Goal: Task Accomplishment & Management: Manage account settings

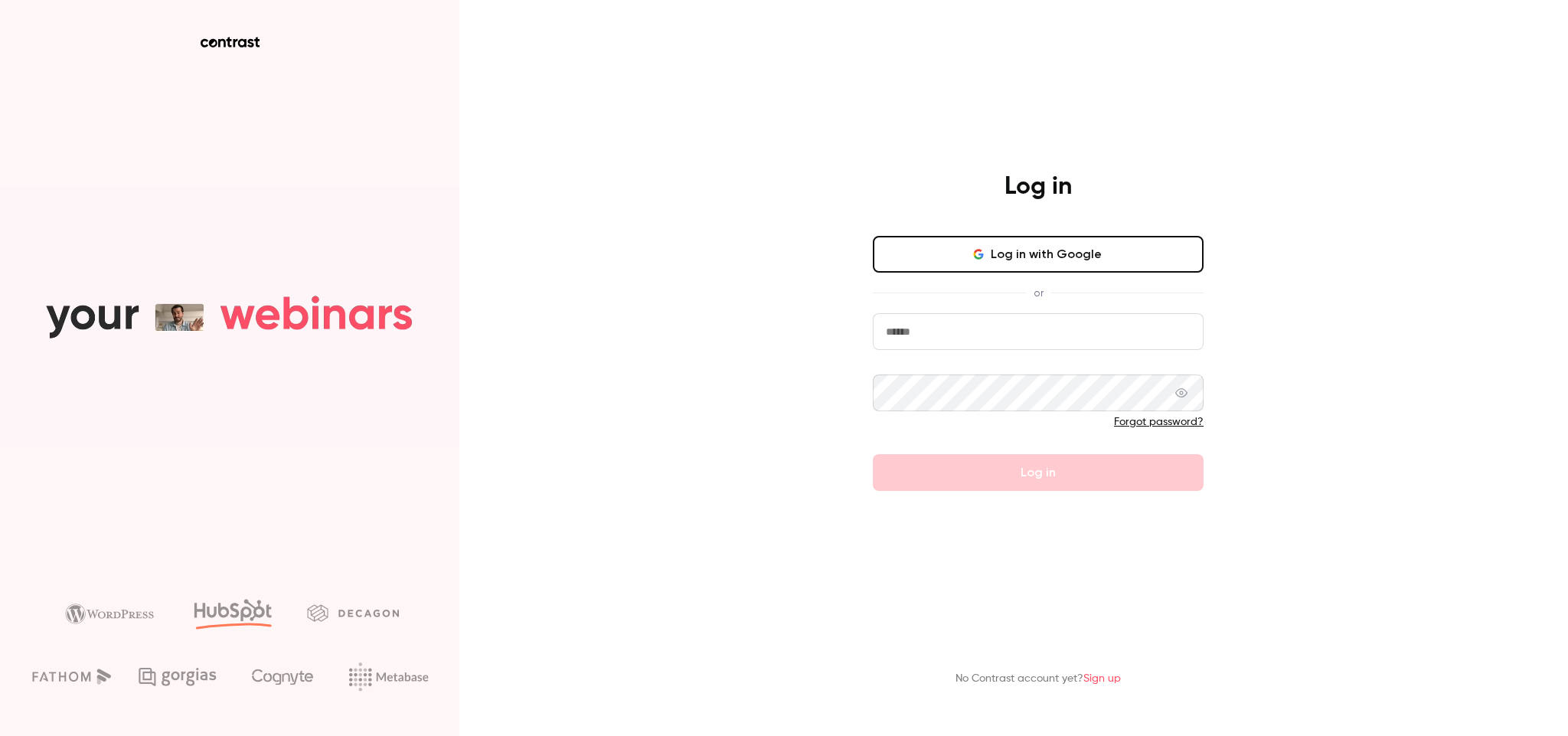
click at [685, 364] on div "Log in Log in with Google or Forgot password? Log in No Contrast account yet? S…" at bounding box center [784, 368] width 1568 height 736
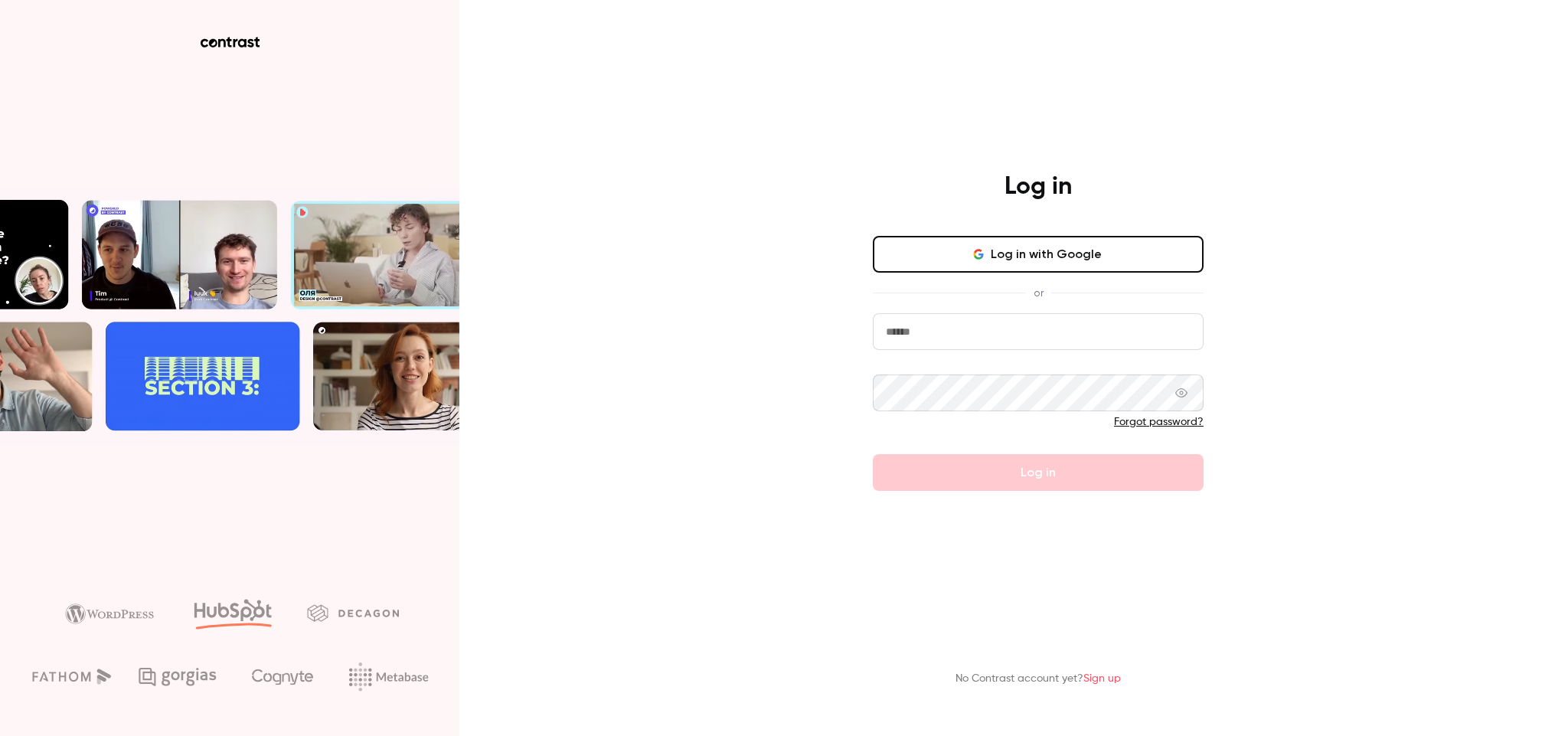
click at [1035, 260] on button "Log in with Google" at bounding box center [1039, 254] width 331 height 36
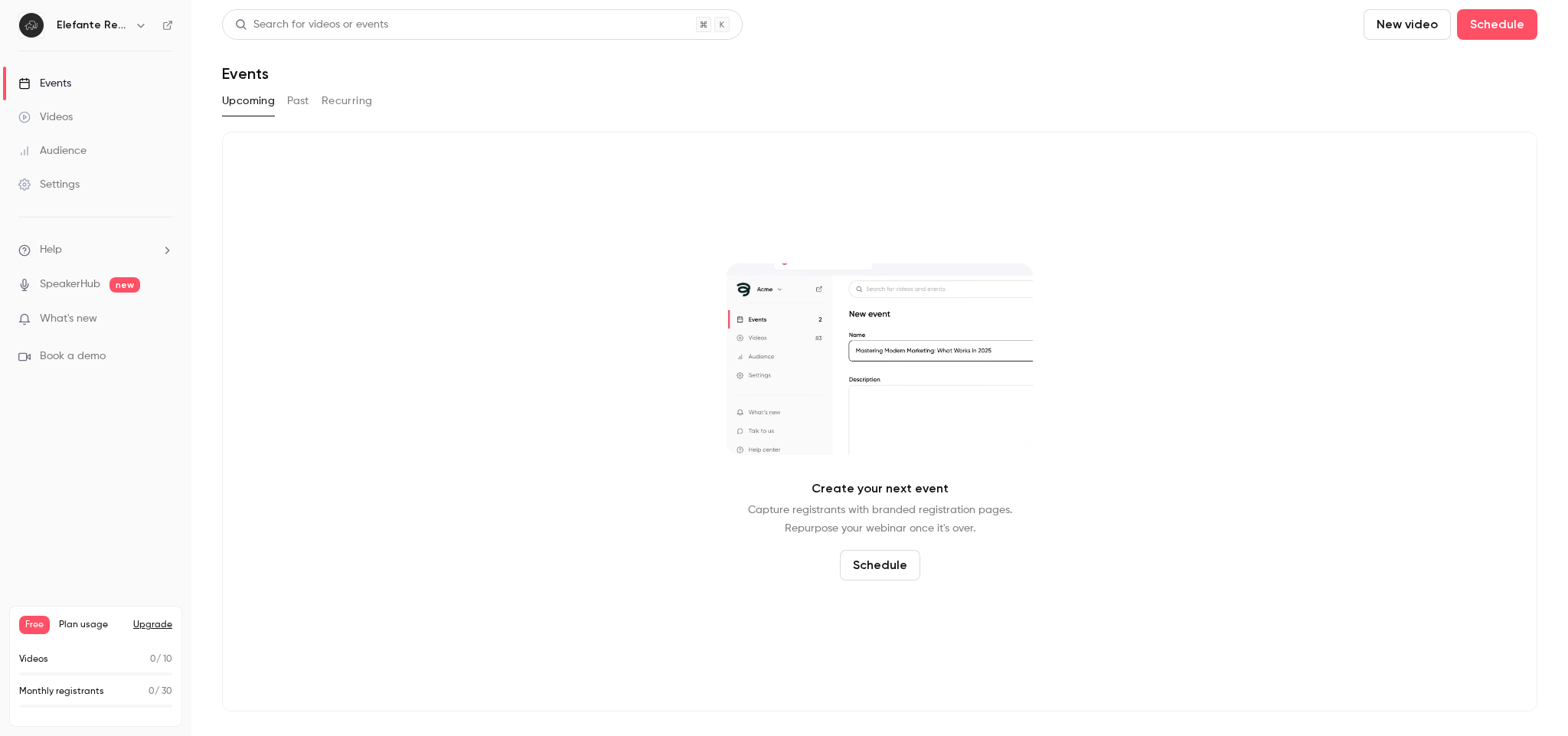
click at [137, 33] on button "button" at bounding box center [141, 25] width 18 height 18
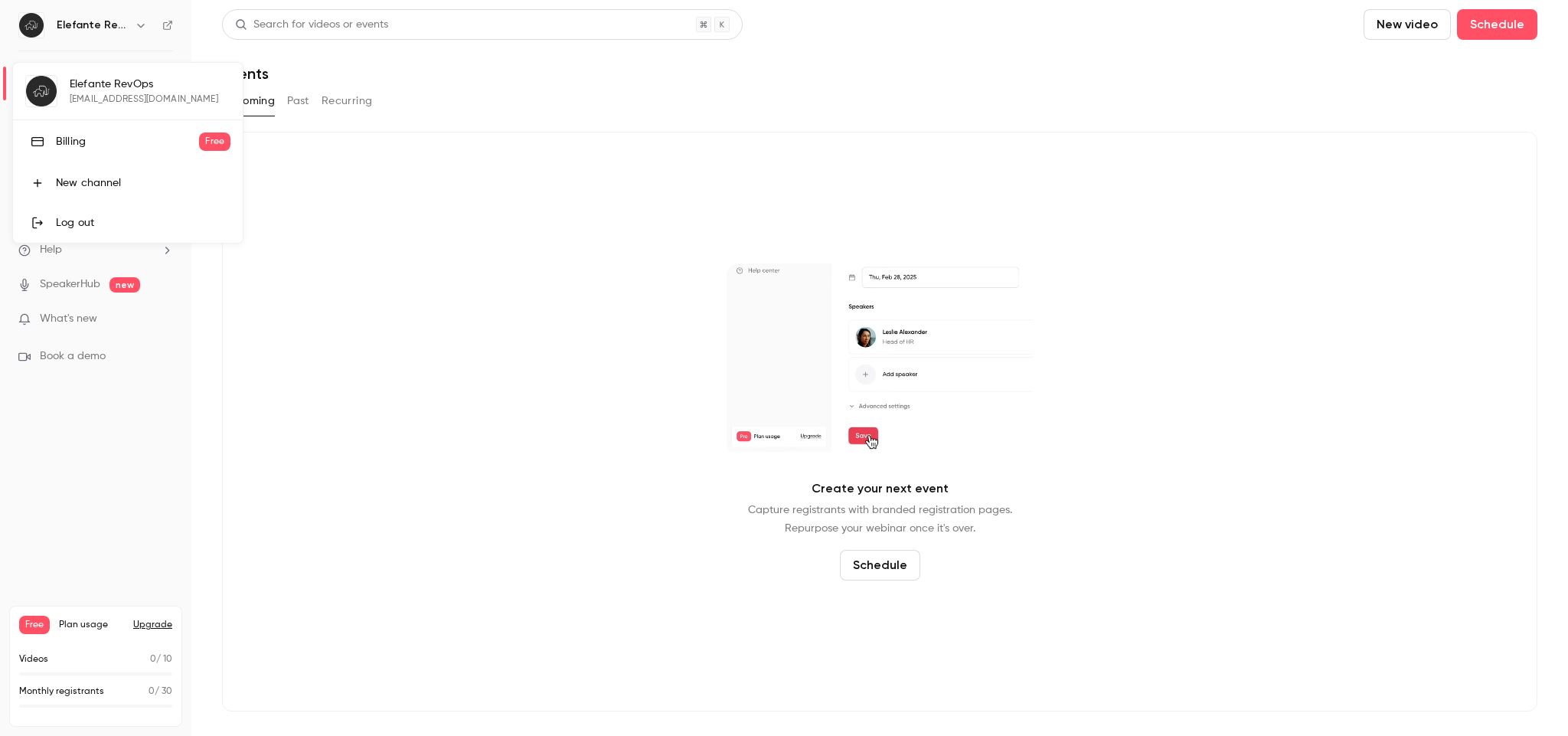
click at [114, 443] on div at bounding box center [784, 368] width 1568 height 736
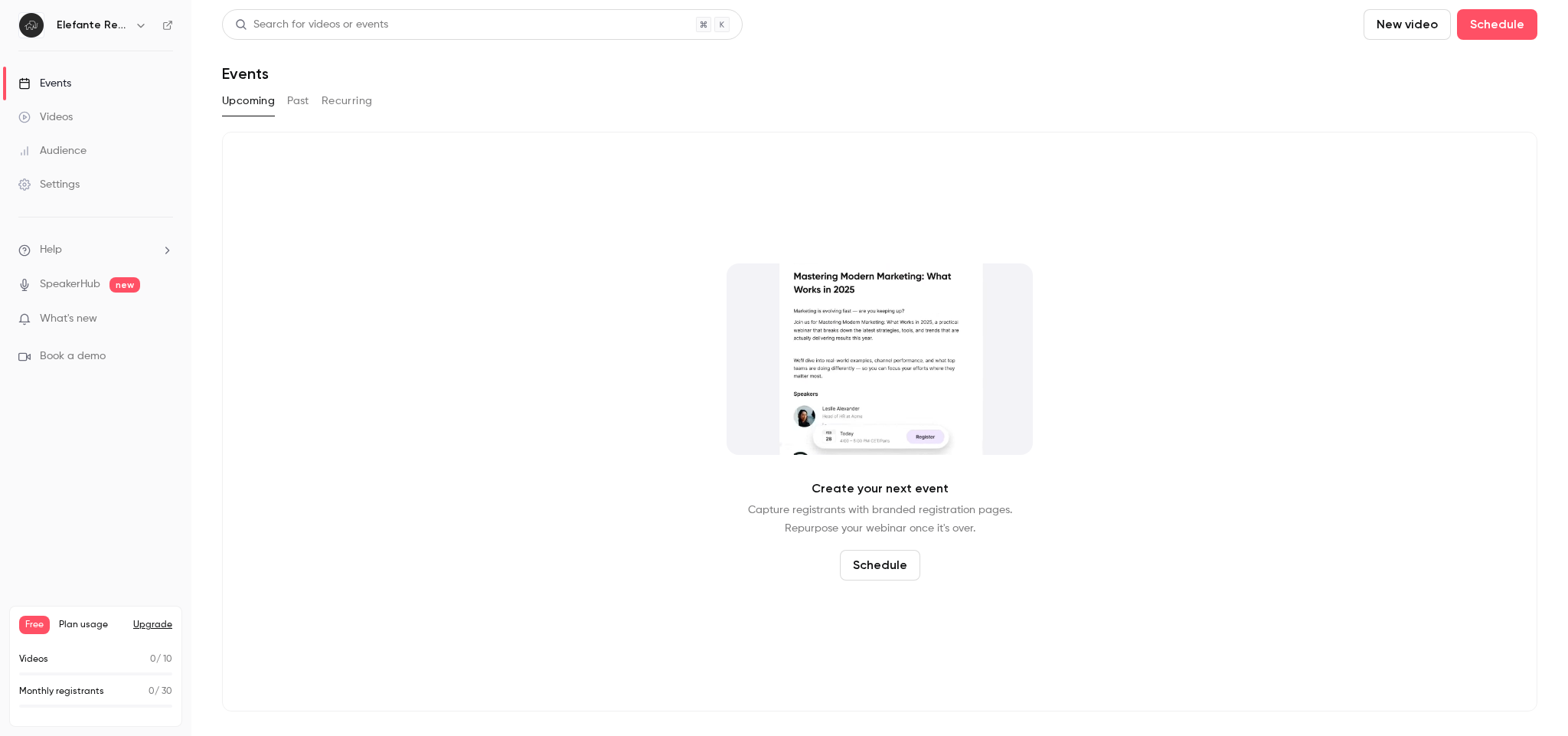
click at [78, 179] on div "Settings" at bounding box center [49, 184] width 61 height 16
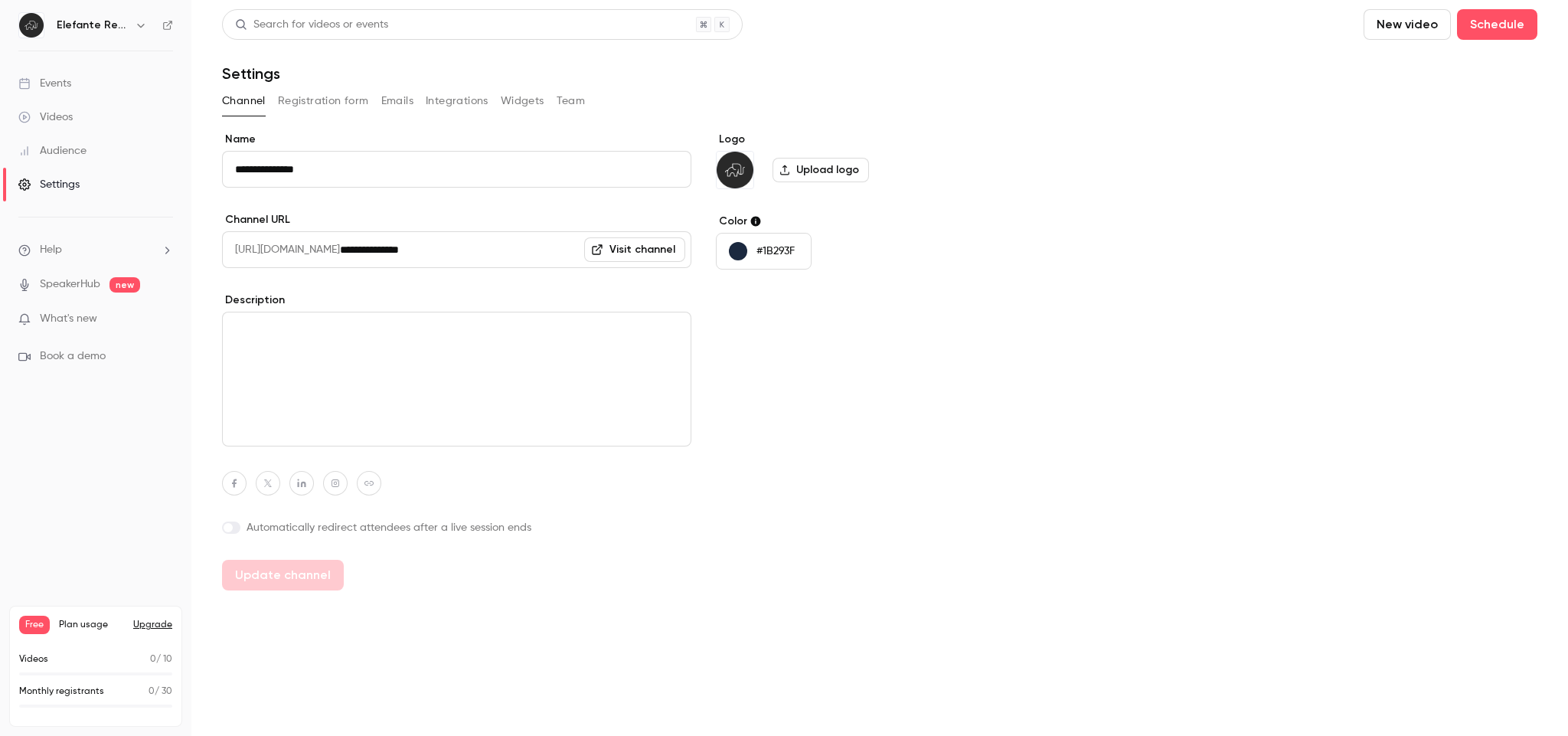
click at [567, 100] on button "Team" at bounding box center [571, 101] width 29 height 25
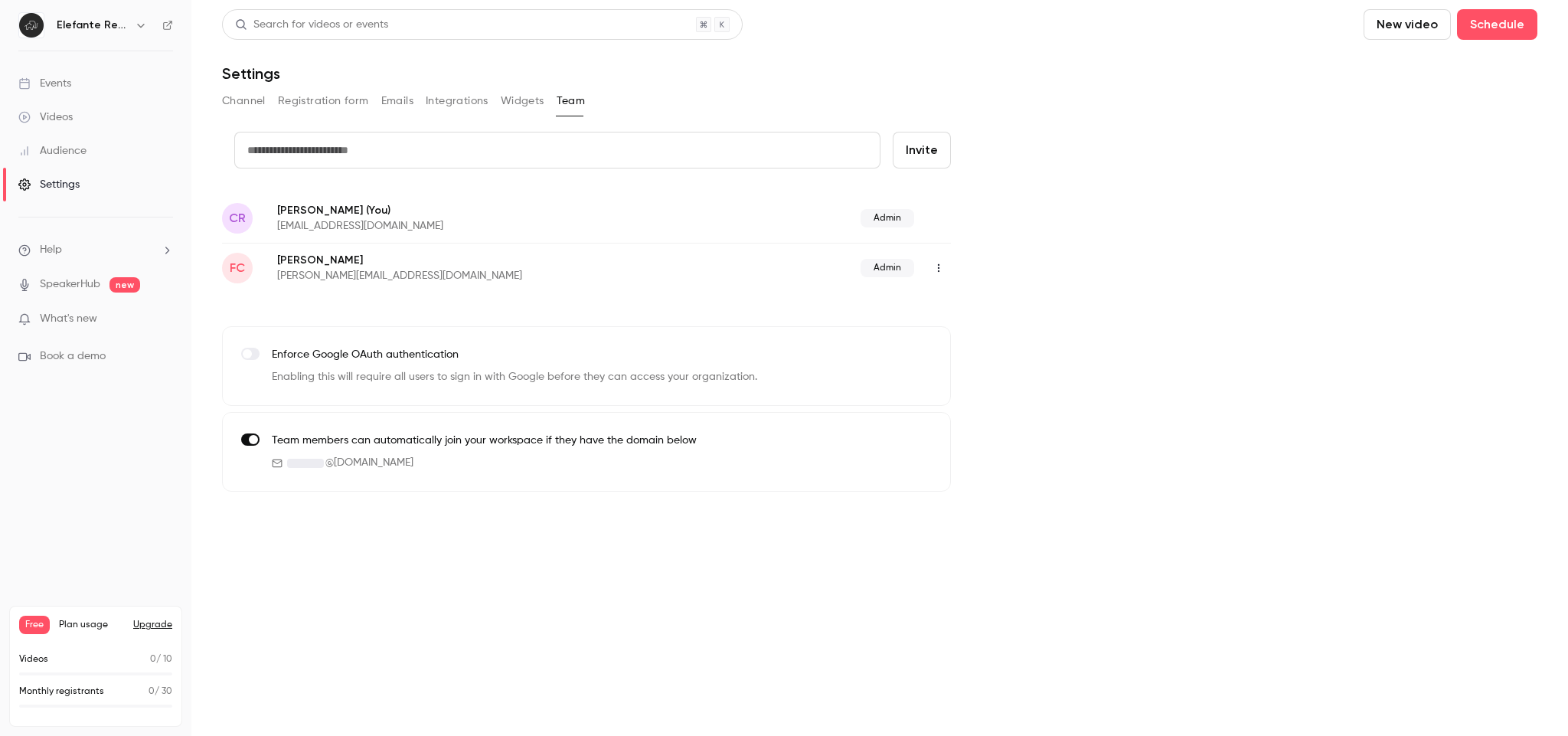
click at [935, 271] on icon "button" at bounding box center [939, 268] width 12 height 11
click at [1012, 308] on div "Remove Admin Role" at bounding box center [1022, 307] width 117 height 16
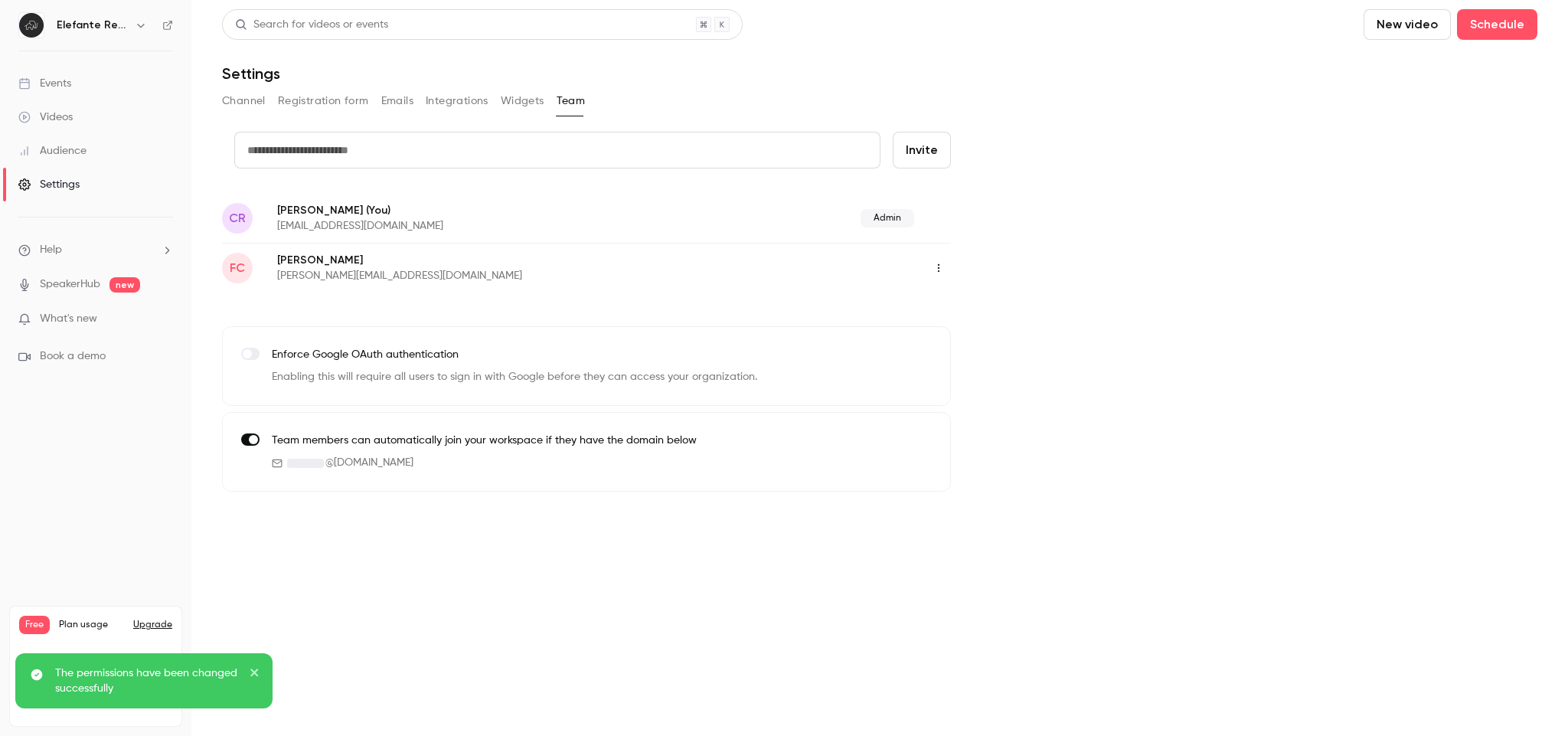
click at [1089, 241] on div "credit card Invite CR Colten Roderigue (You) colten@elefanterevops.com Admin FC…" at bounding box center [880, 311] width 1316 height 360
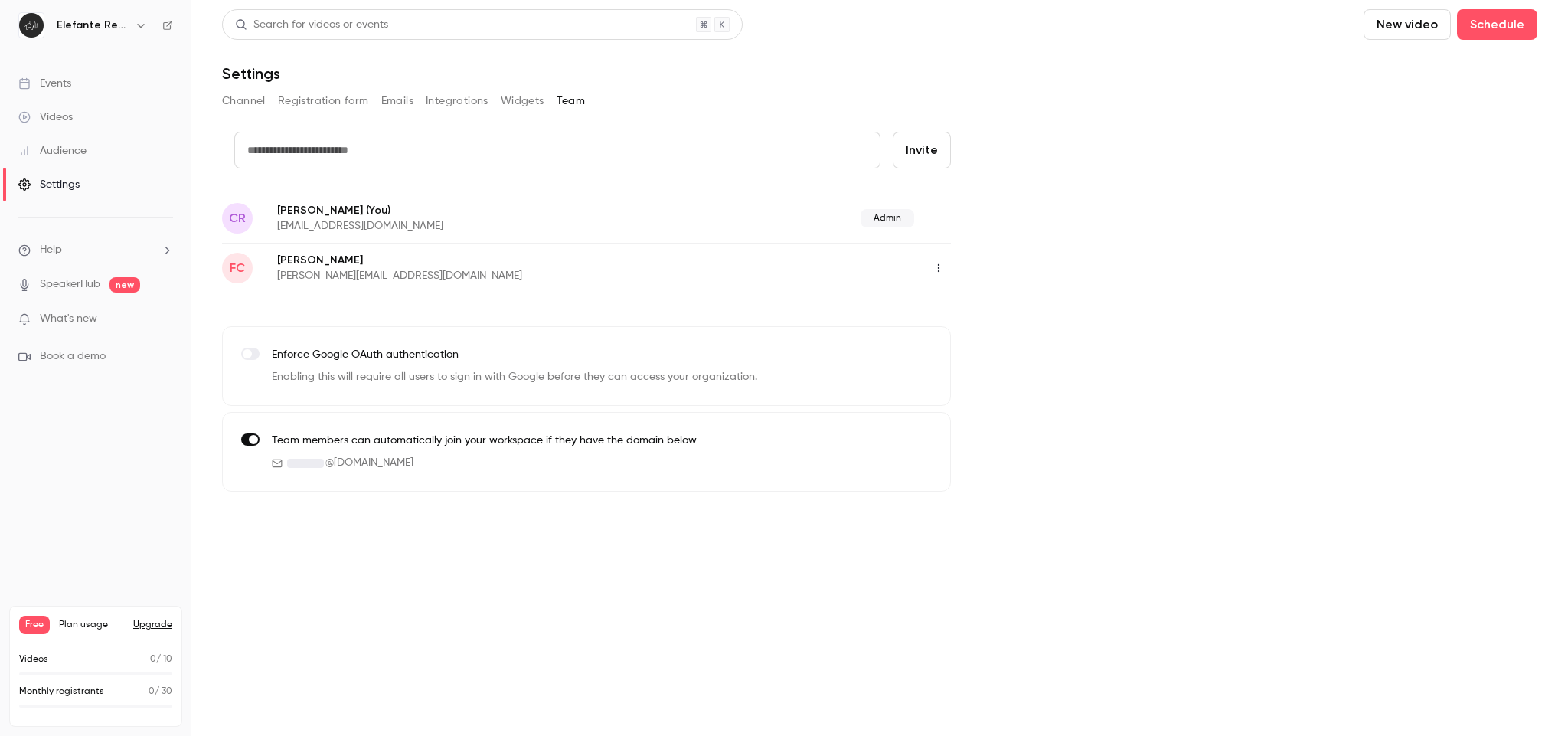
click at [1053, 165] on div "credit card Invite CR Colten Roderigue (You) colten@elefanterevops.com Admin FC…" at bounding box center [880, 311] width 1316 height 360
click at [929, 149] on button "Invite" at bounding box center [922, 150] width 58 height 36
click at [605, 160] on input "text" at bounding box center [557, 150] width 646 height 36
type input "**********"
click at [930, 153] on button "Invite" at bounding box center [922, 150] width 58 height 36
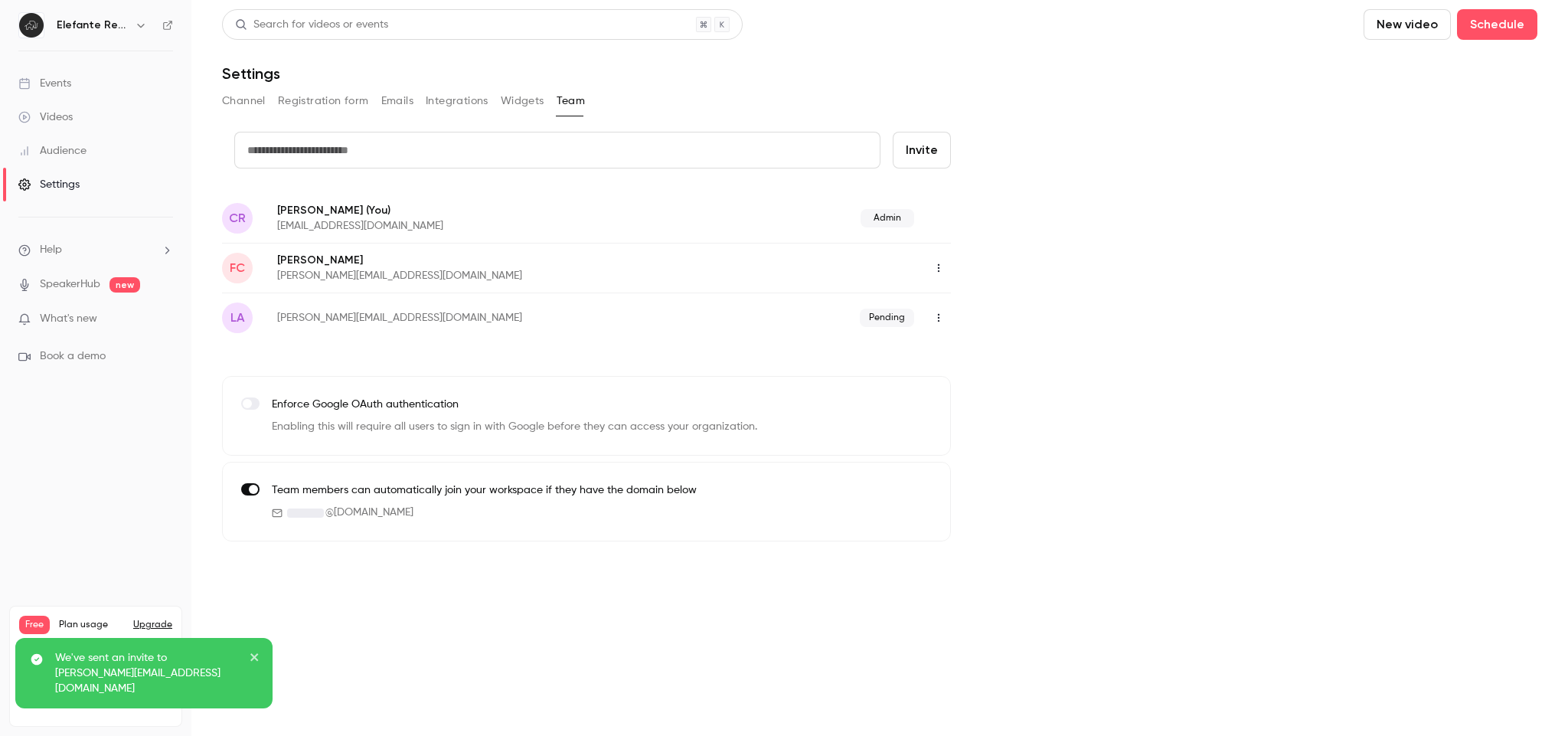
click at [487, 160] on input "text" at bounding box center [557, 150] width 646 height 36
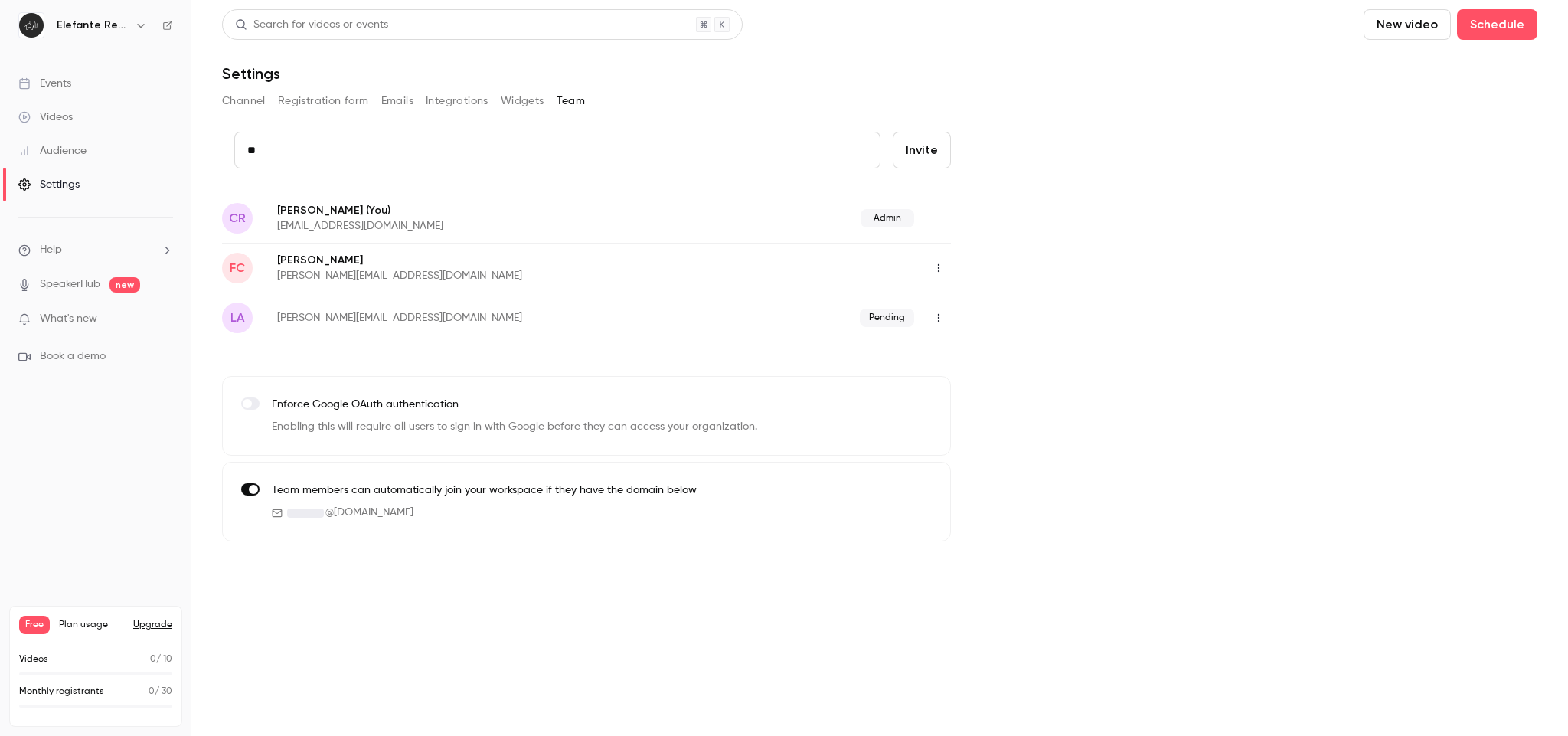
type input "*"
type input "**********"
click at [930, 167] on button "Invite" at bounding box center [922, 150] width 58 height 36
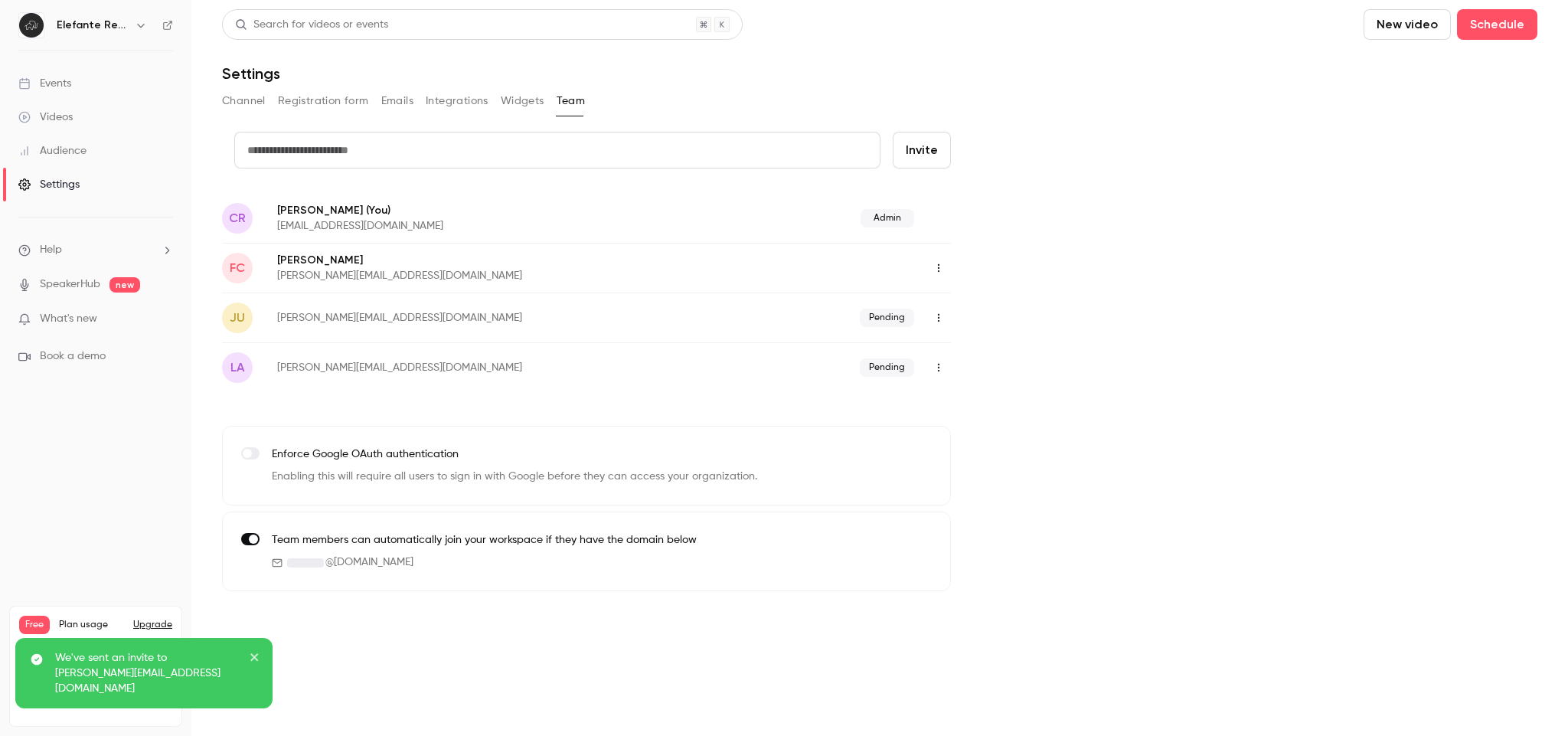
click at [584, 165] on input "text" at bounding box center [557, 150] width 646 height 36
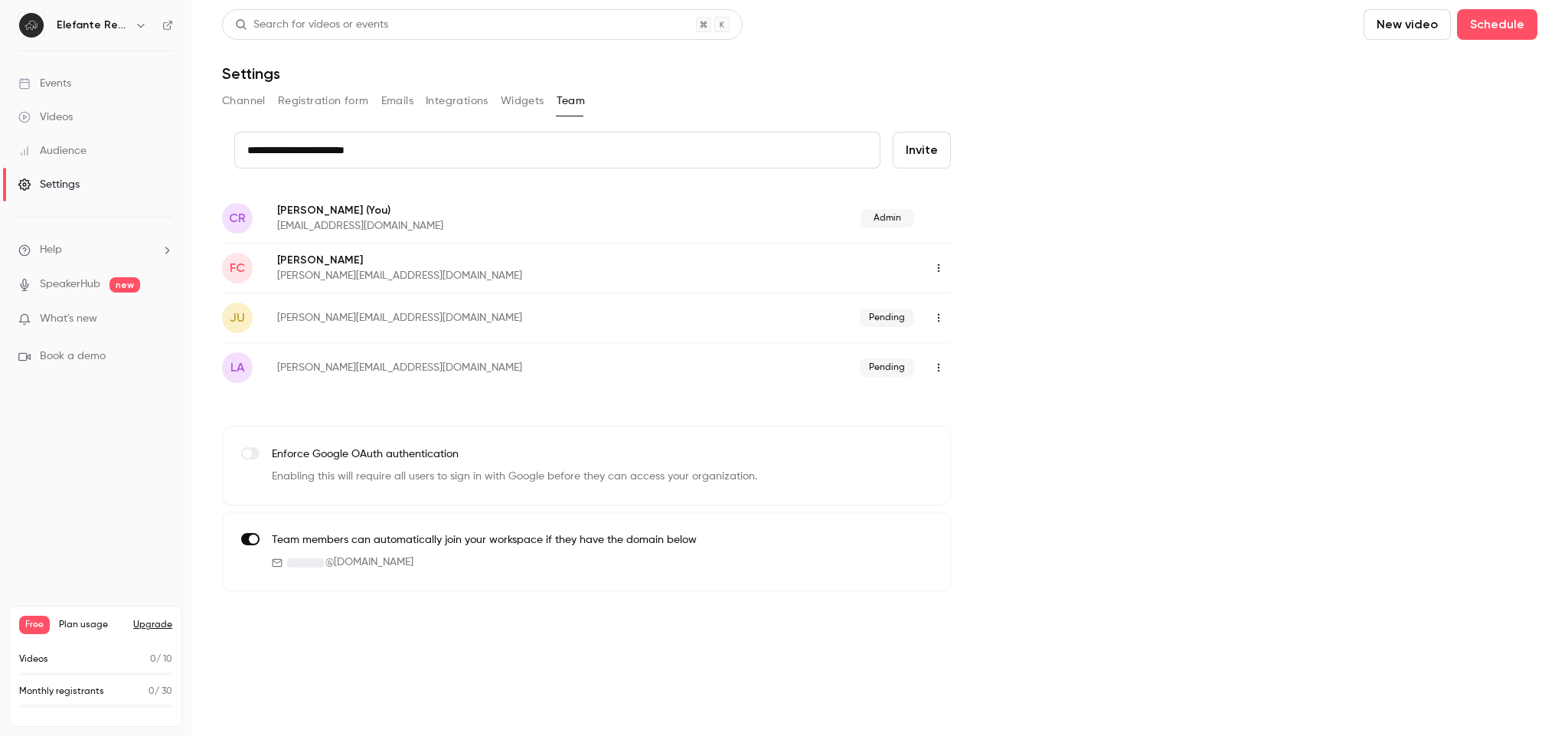
type input "**********"
click at [935, 143] on button "Invite" at bounding box center [922, 150] width 58 height 36
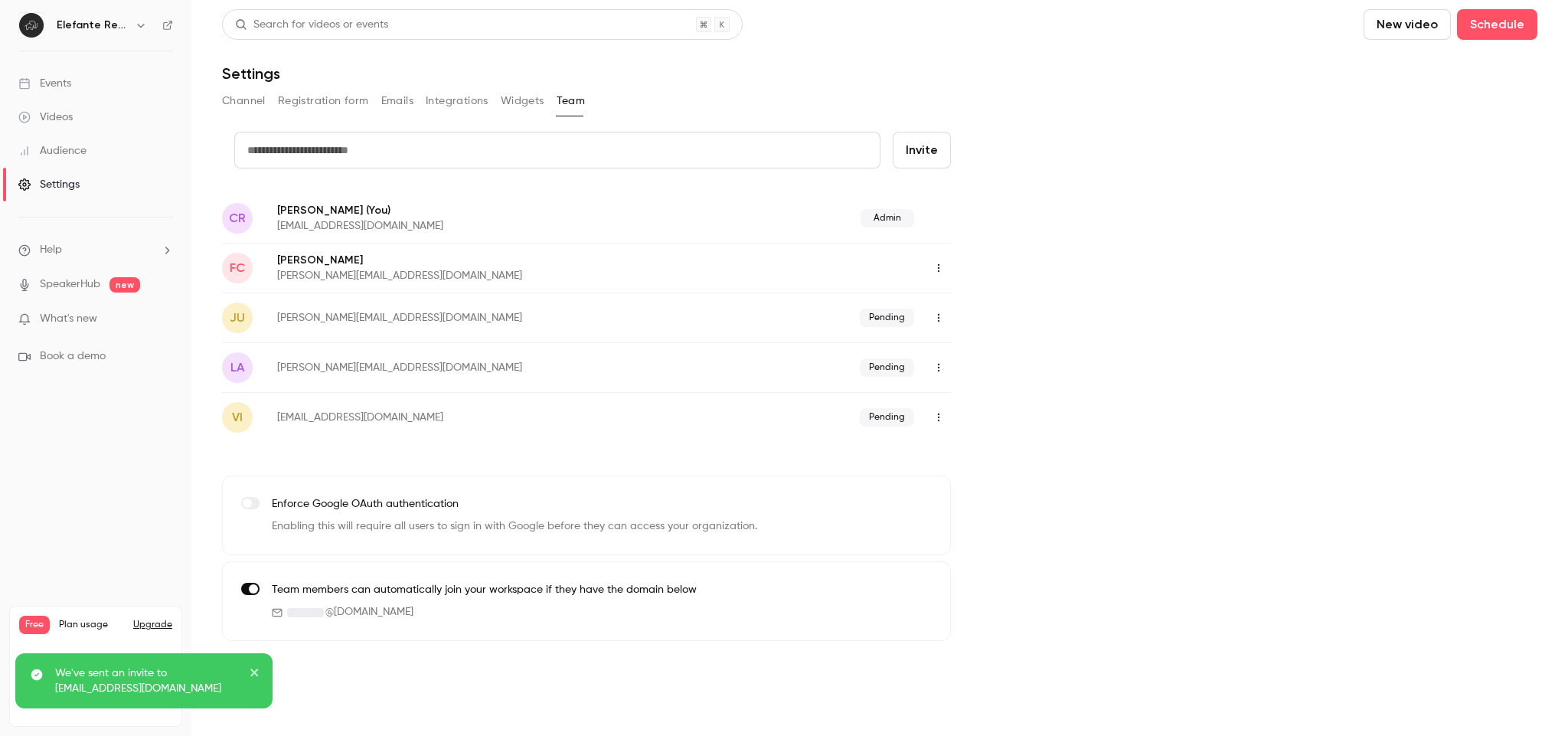
click at [480, 155] on input "text" at bounding box center [557, 150] width 646 height 36
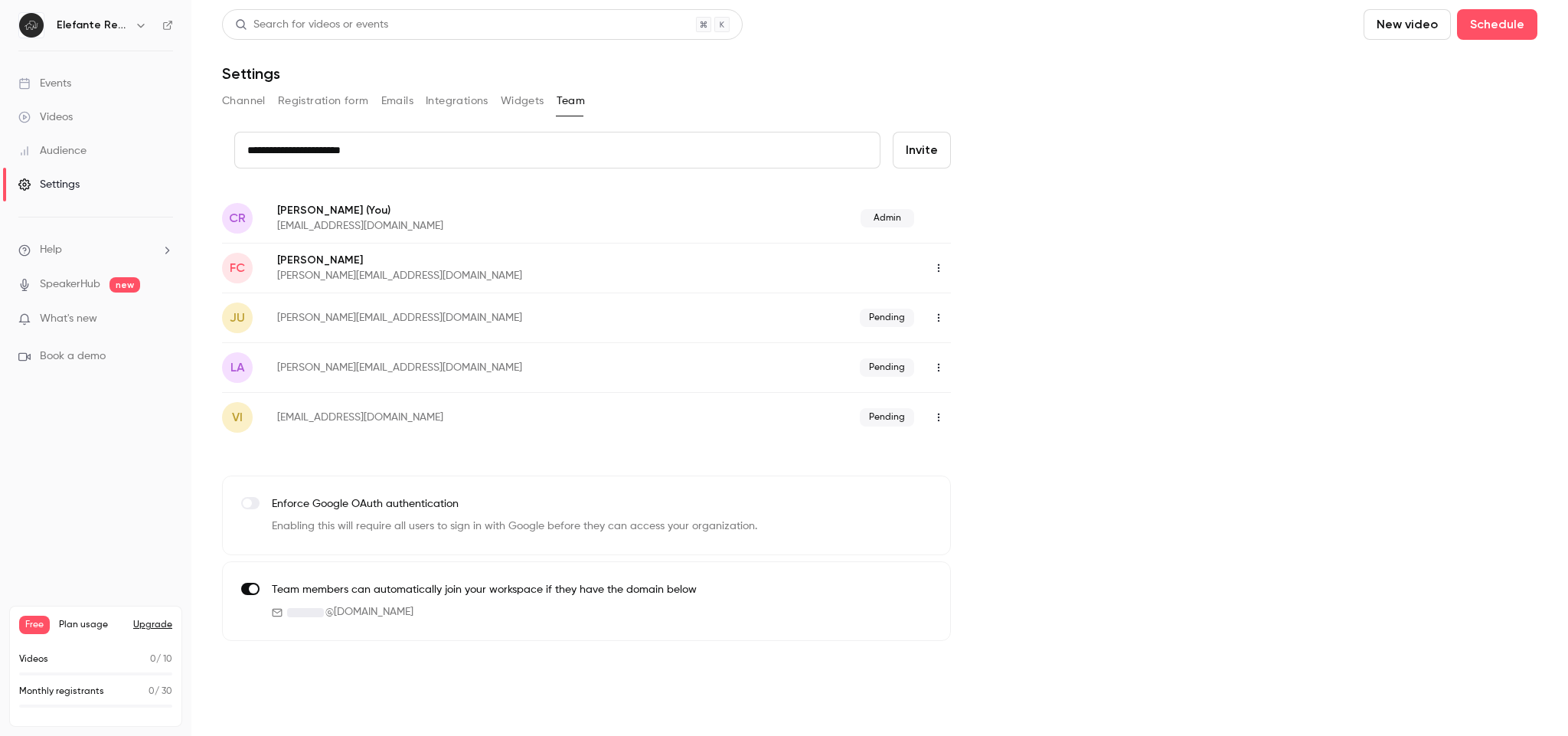
type input "**********"
click at [915, 157] on button "Invite" at bounding box center [922, 150] width 58 height 36
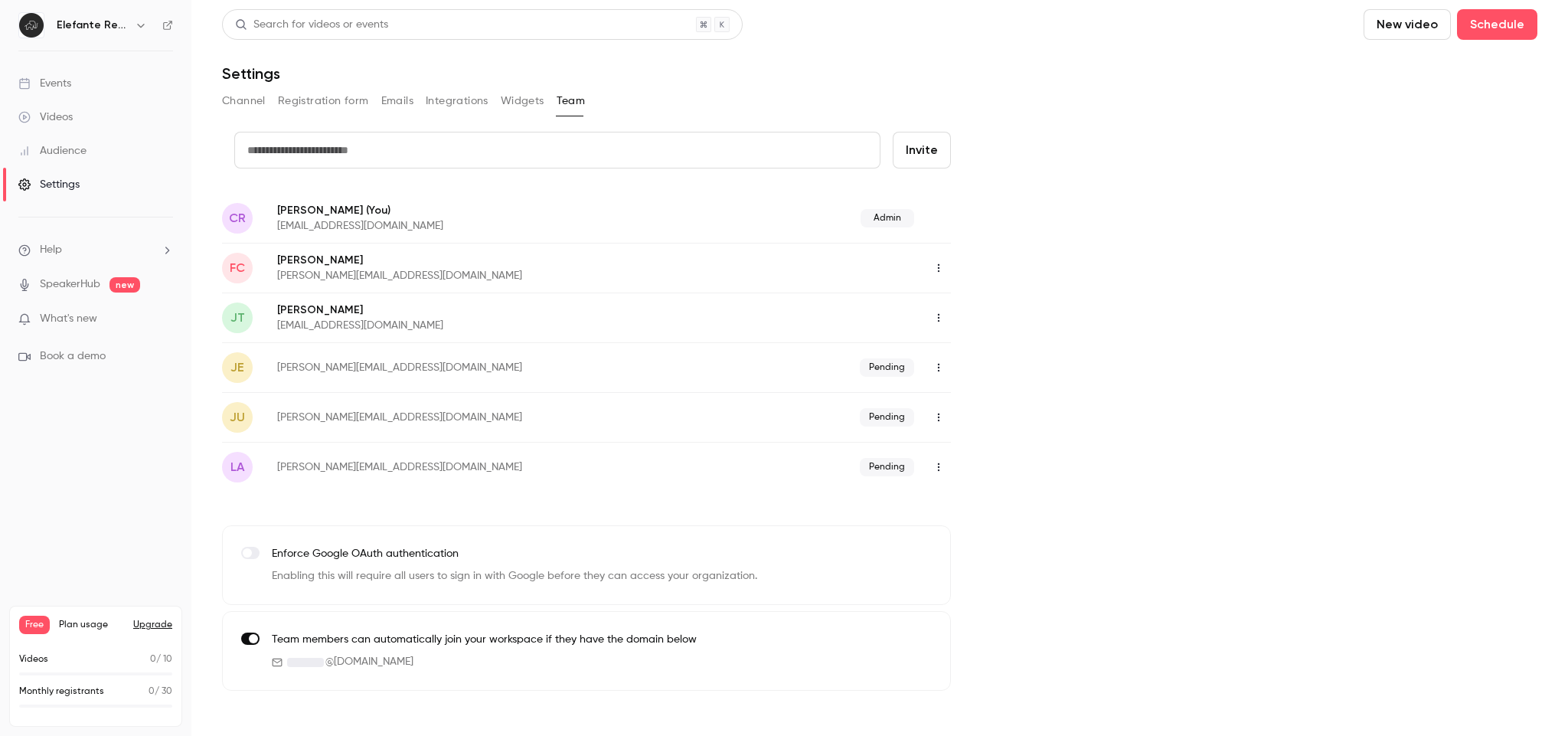
click at [938, 267] on icon "button" at bounding box center [939, 268] width 2 height 8
click at [995, 349] on div "Delete member" at bounding box center [1022, 346] width 117 height 16
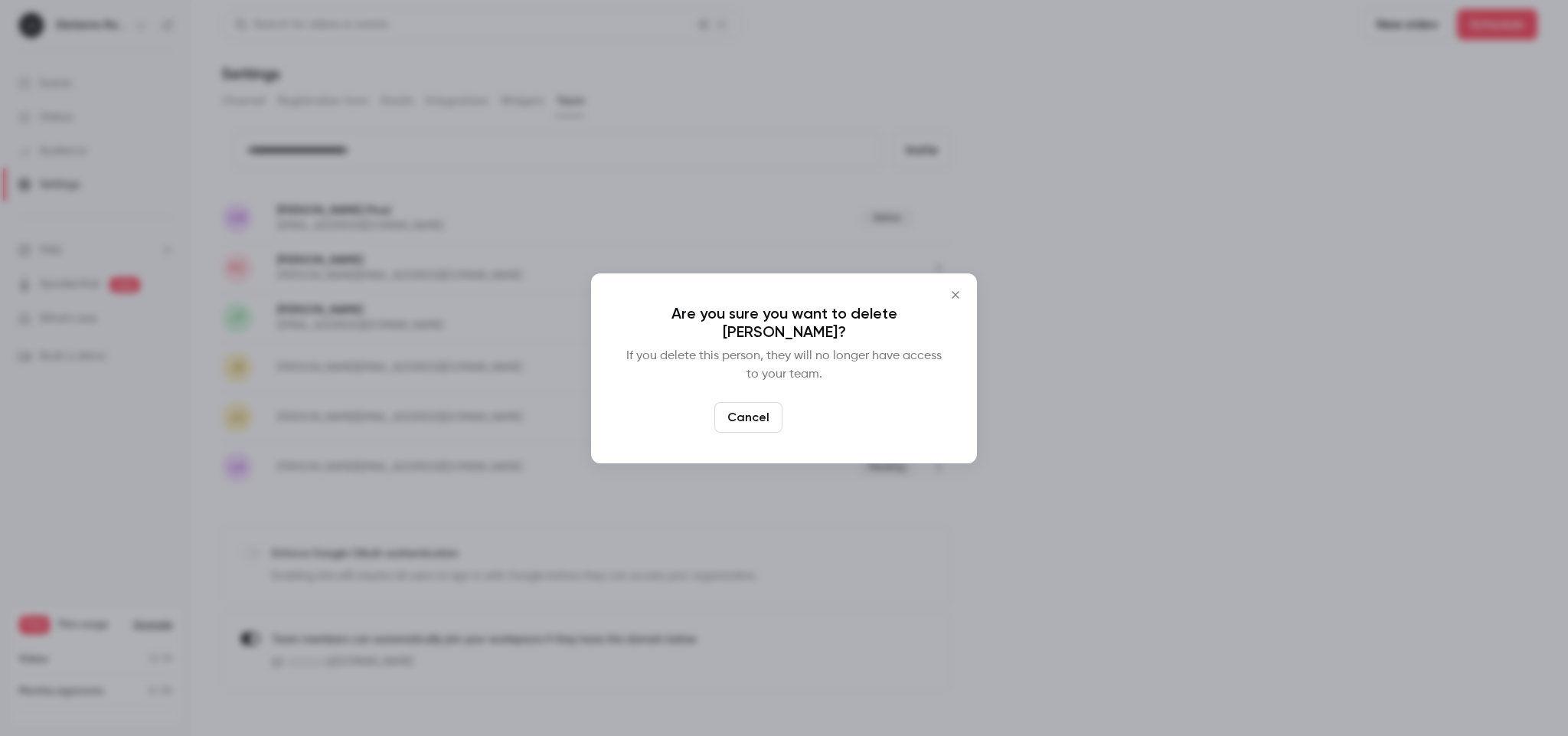
click at [802, 419] on button "Delete" at bounding box center [822, 417] width 66 height 31
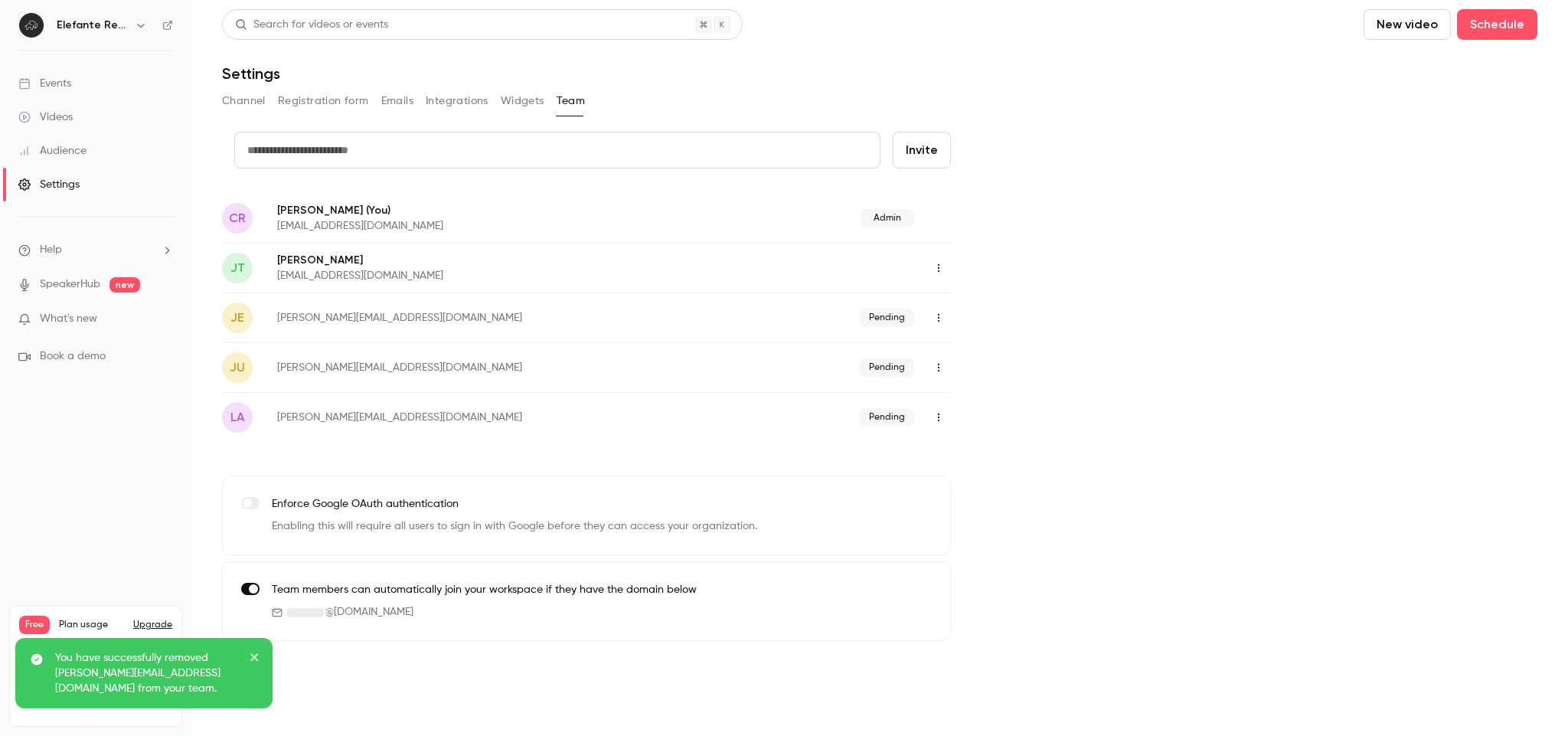
click at [938, 418] on icon "button" at bounding box center [939, 418] width 2 height 8
click at [1114, 377] on div at bounding box center [784, 368] width 1568 height 736
click at [938, 263] on icon "button" at bounding box center [939, 268] width 12 height 11
click at [1137, 280] on div at bounding box center [784, 368] width 1568 height 736
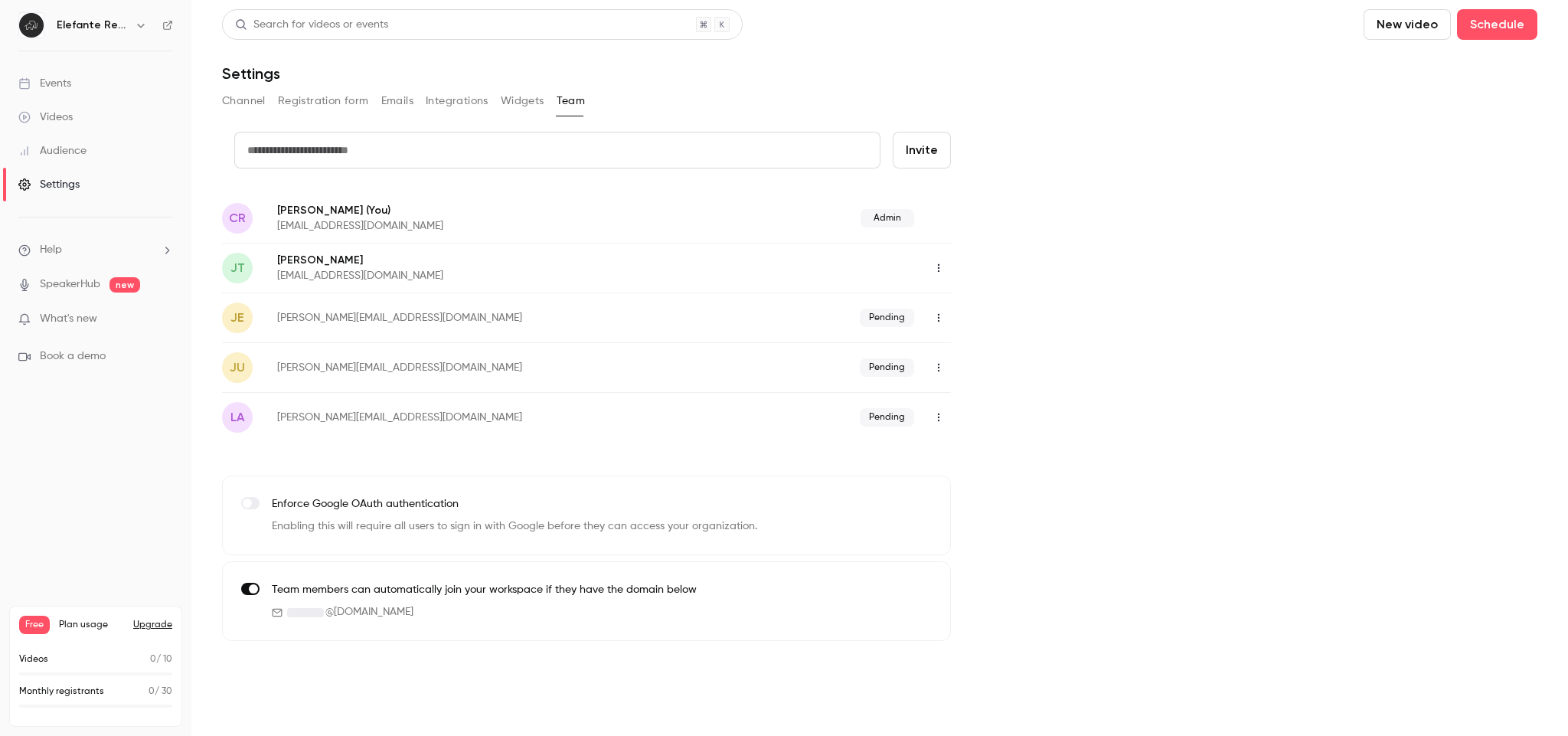
click at [620, 150] on input "text" at bounding box center [557, 150] width 646 height 36
type input "**********"
click at [924, 155] on button "Invite" at bounding box center [922, 150] width 58 height 36
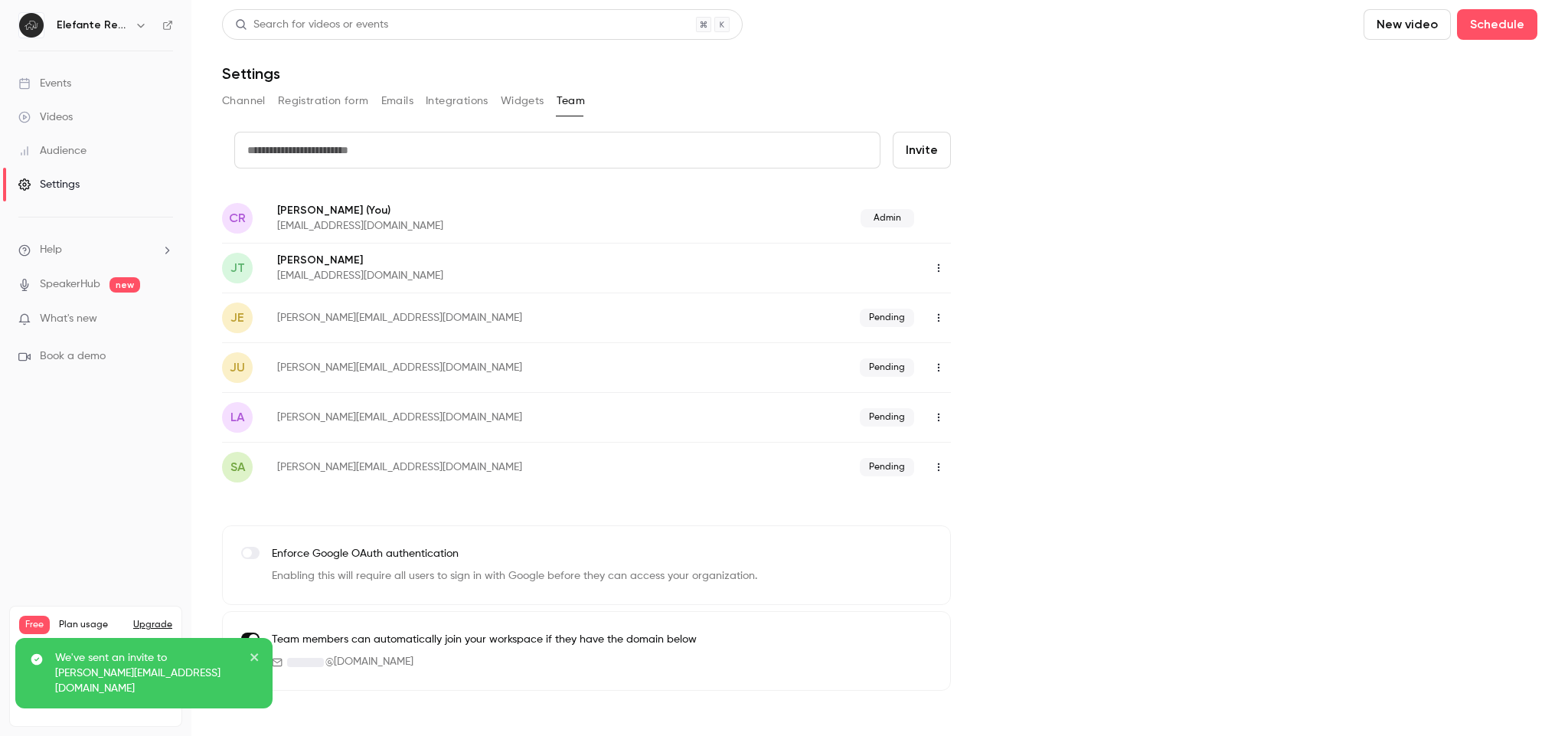
click at [1150, 184] on div "credit card Invite [PERSON_NAME] [PERSON_NAME] (You) [EMAIL_ADDRESS][DOMAIN_NAM…" at bounding box center [880, 411] width 1316 height 559
click at [250, 663] on icon "close" at bounding box center [255, 657] width 11 height 12
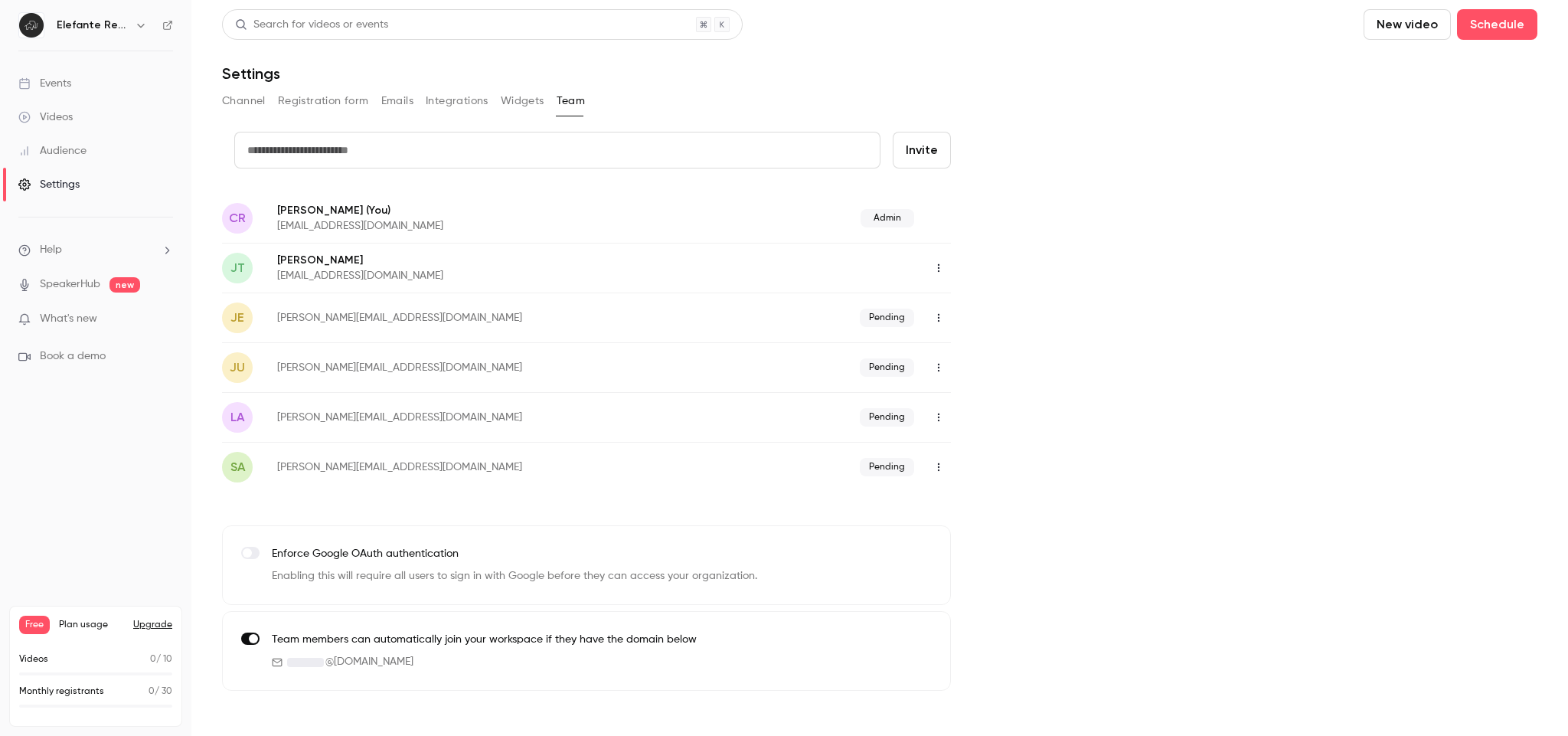
click at [1189, 437] on div "credit card Invite [PERSON_NAME] [PERSON_NAME] (You) [EMAIL_ADDRESS][DOMAIN_NAM…" at bounding box center [880, 411] width 1316 height 559
